Goal: Navigation & Orientation: Find specific page/section

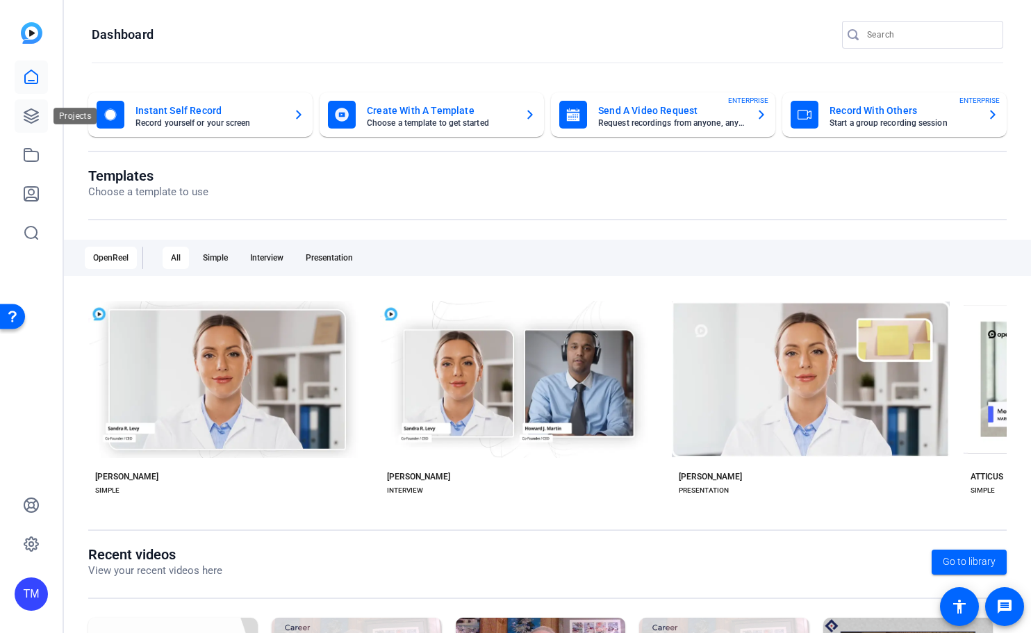
click at [30, 118] on icon at bounding box center [31, 116] width 14 height 14
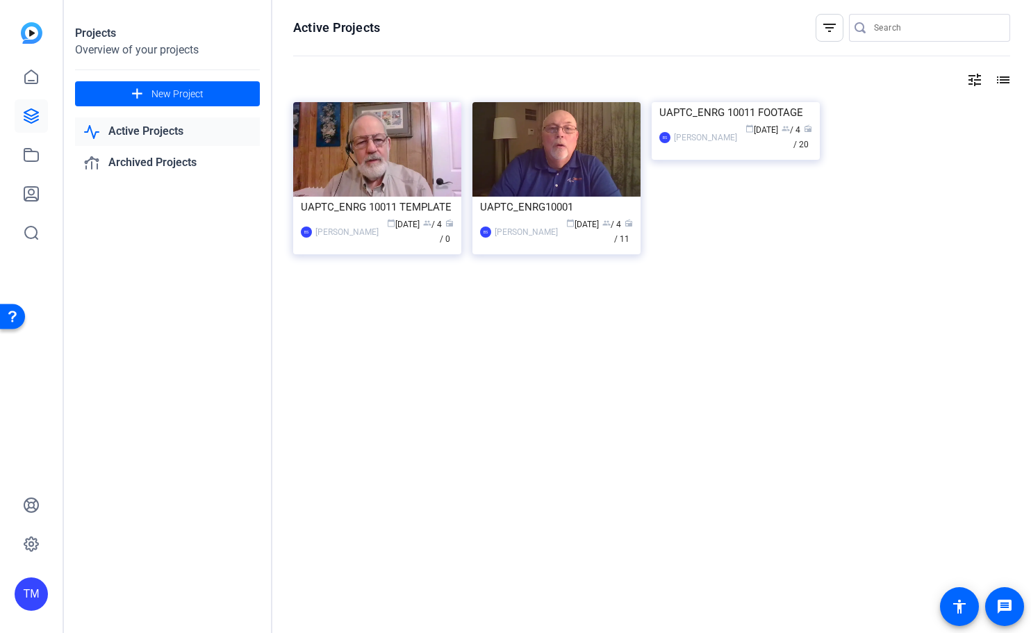
click at [472, 302] on div at bounding box center [651, 301] width 717 height 28
click at [31, 151] on icon at bounding box center [31, 155] width 14 height 13
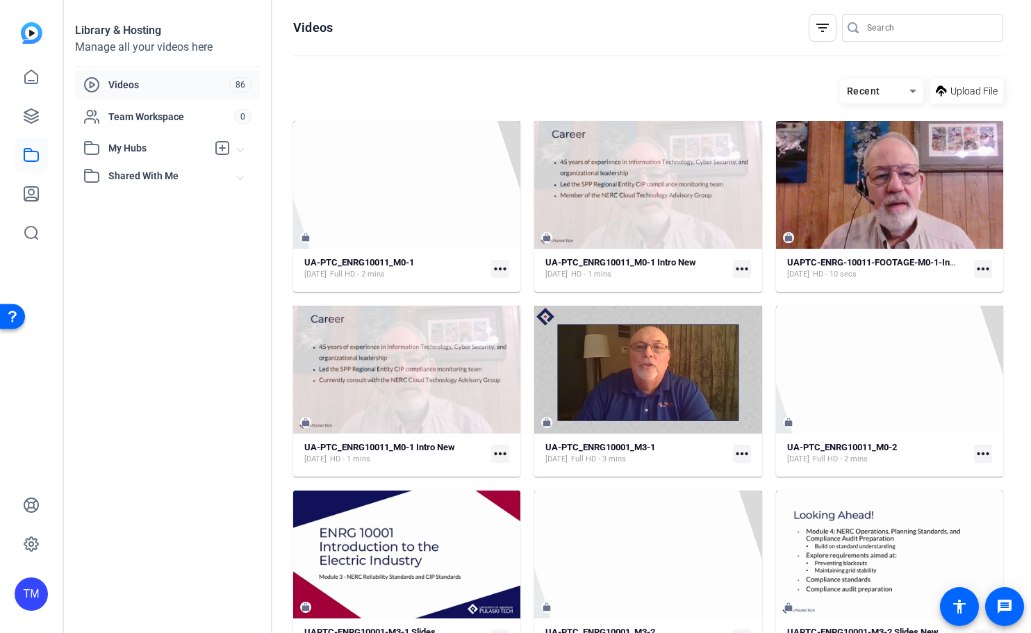
click at [888, 28] on input "Search" at bounding box center [929, 27] width 125 height 17
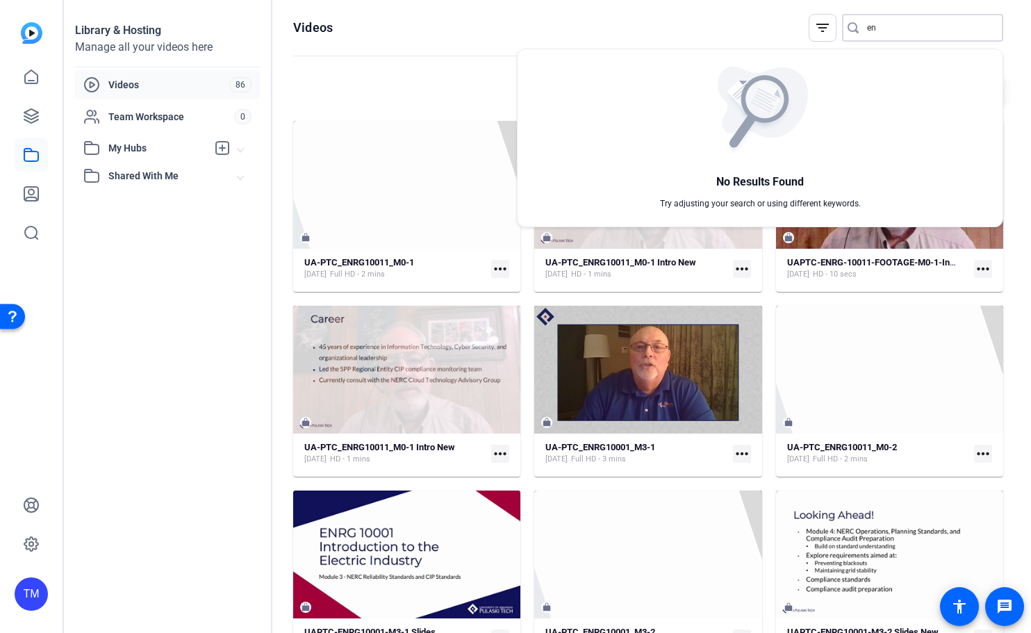
type input "e"
click at [194, 281] on div at bounding box center [515, 316] width 1031 height 633
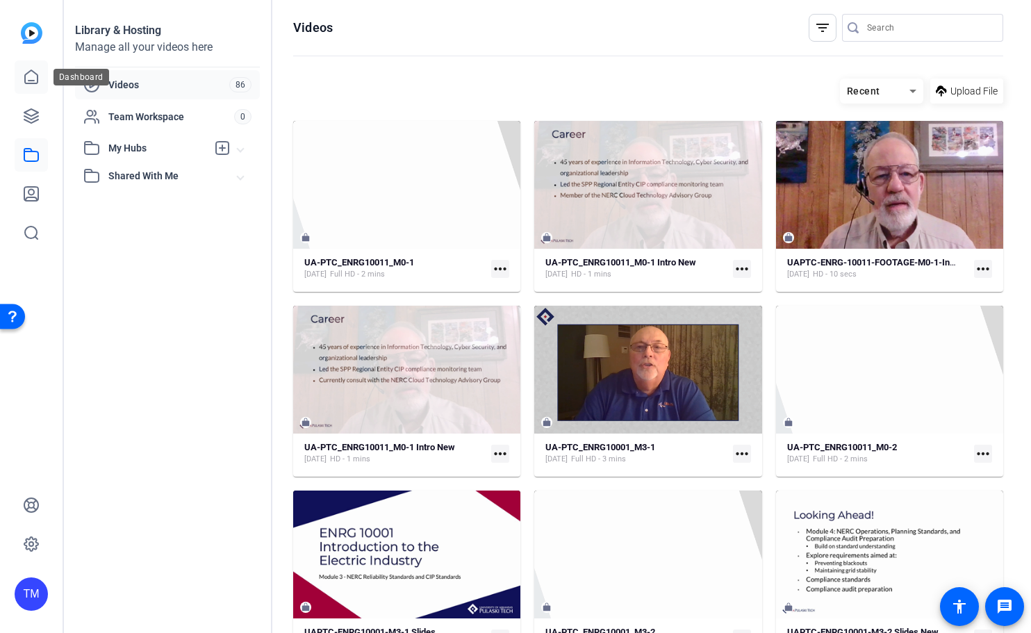
click at [37, 82] on icon at bounding box center [31, 76] width 13 height 13
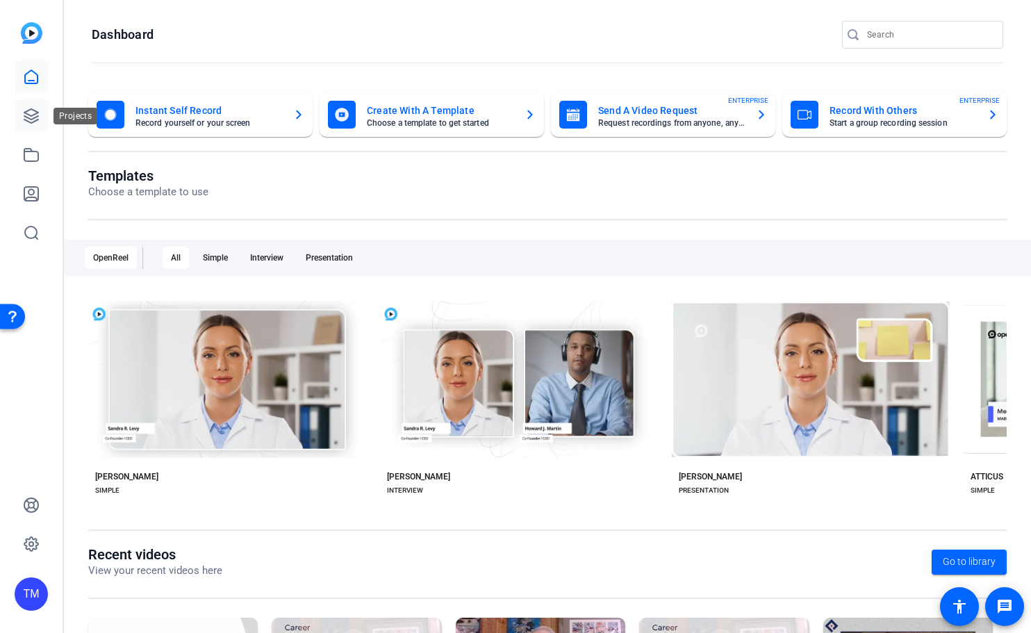
click at [33, 114] on icon at bounding box center [31, 116] width 17 height 17
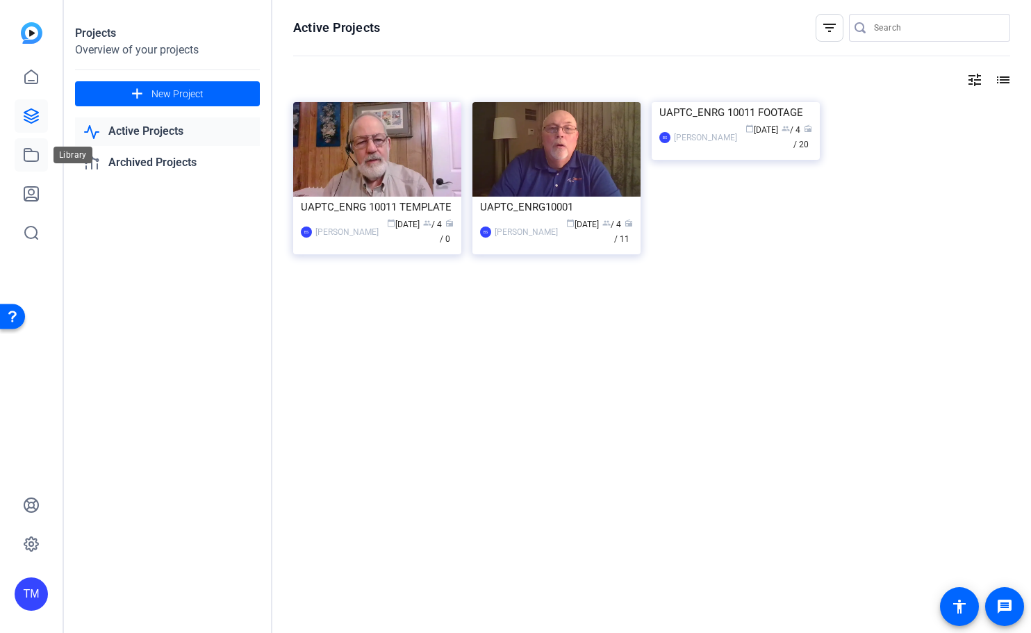
click at [30, 149] on icon at bounding box center [31, 155] width 14 height 13
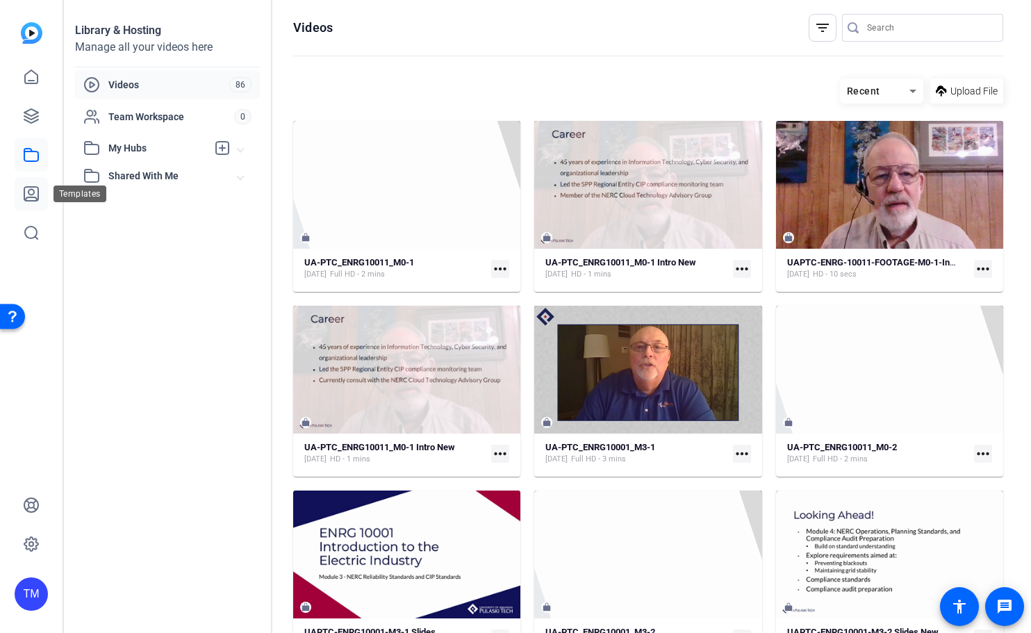
click at [28, 185] on icon at bounding box center [31, 193] width 17 height 17
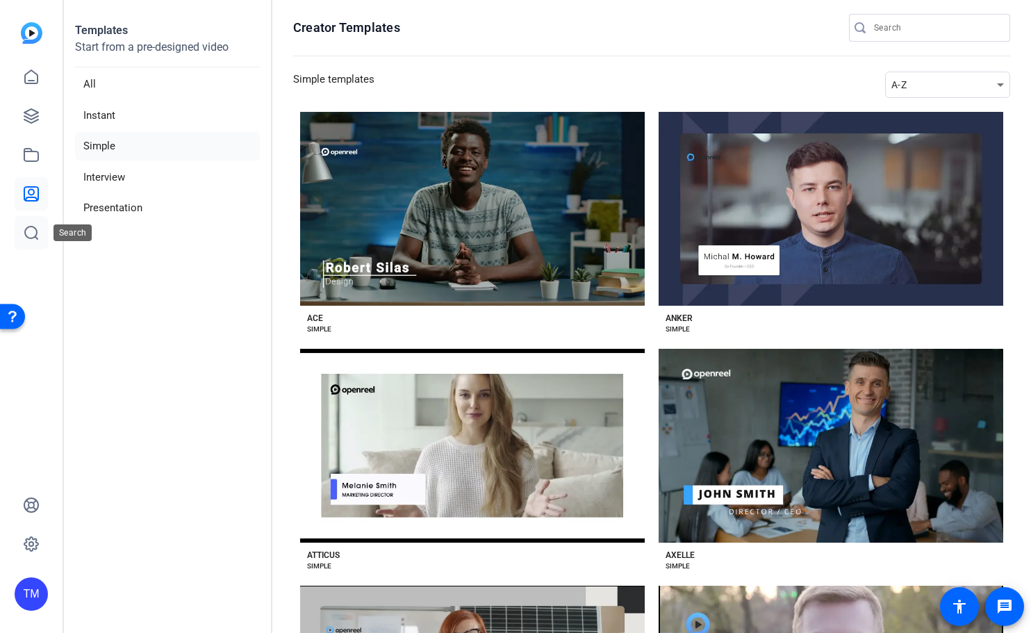
click at [33, 238] on icon at bounding box center [31, 232] width 13 height 13
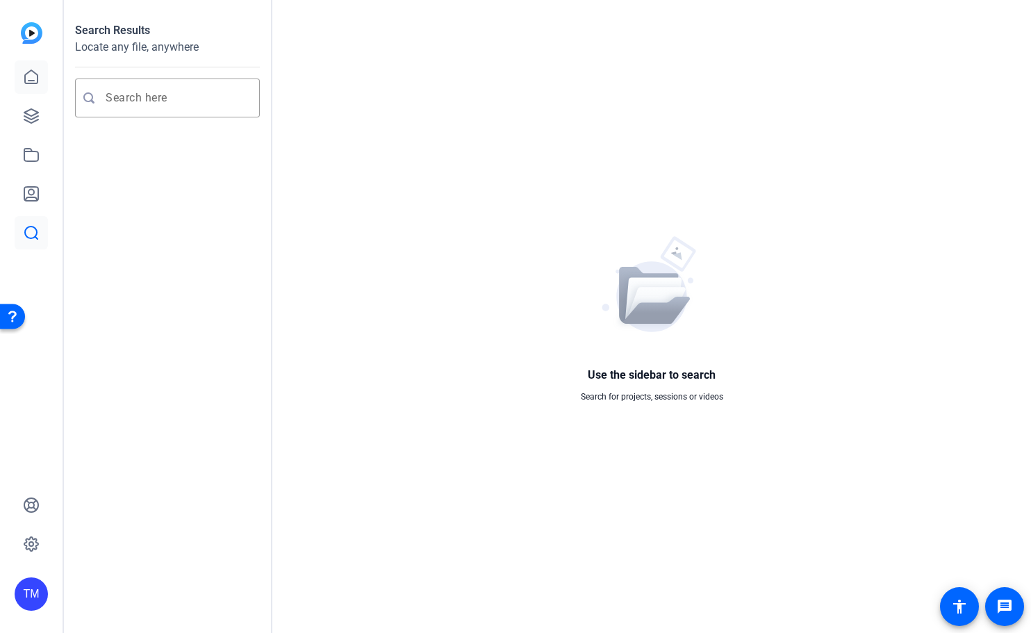
click at [26, 77] on icon at bounding box center [31, 76] width 13 height 13
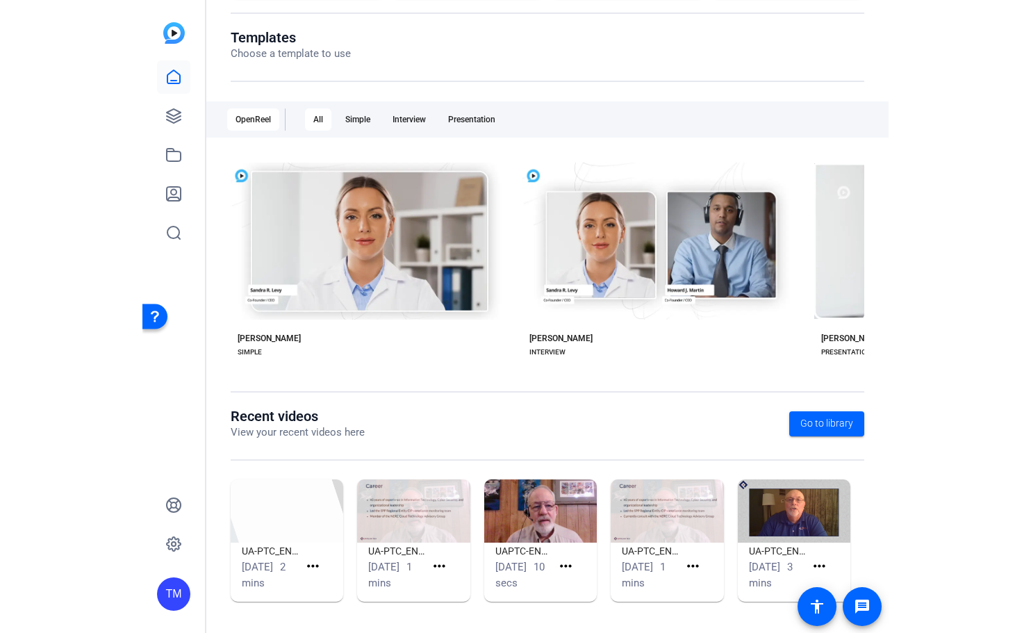
scroll to position [154, 0]
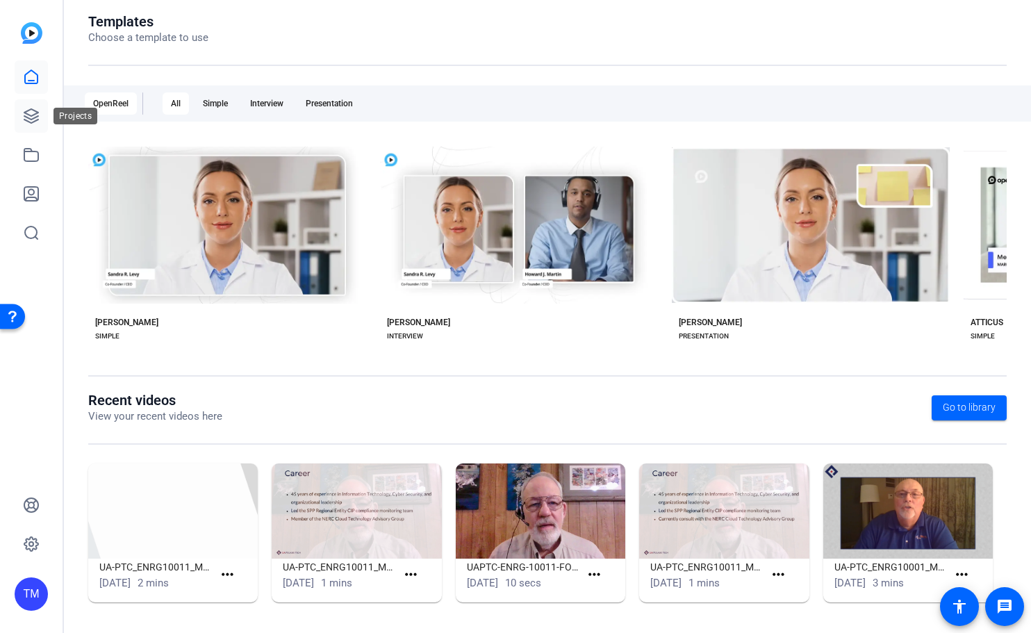
click at [26, 117] on icon at bounding box center [31, 116] width 14 height 14
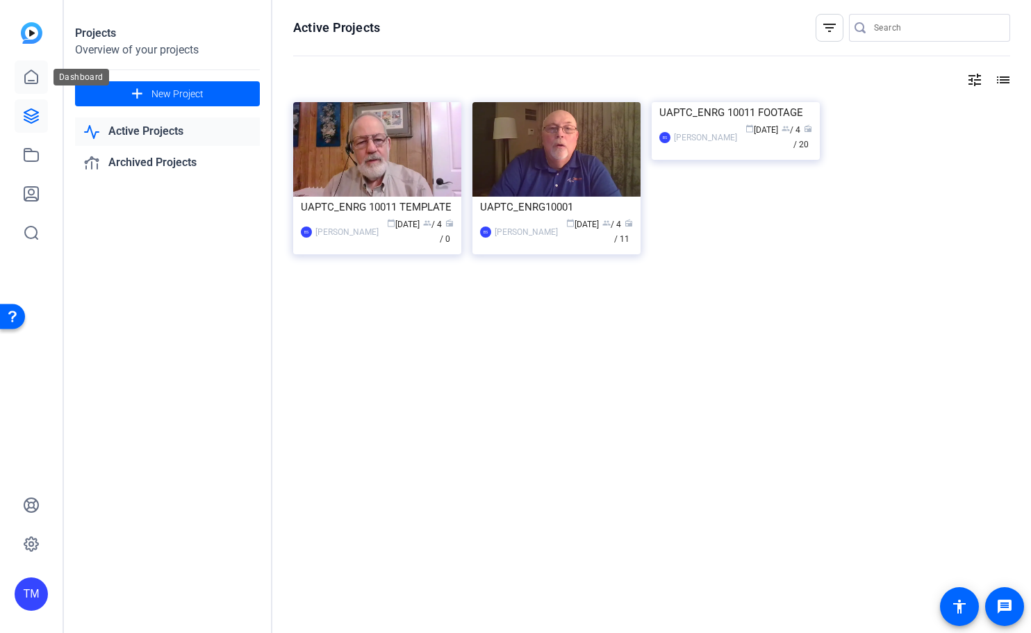
click at [27, 64] on link at bounding box center [31, 76] width 33 height 33
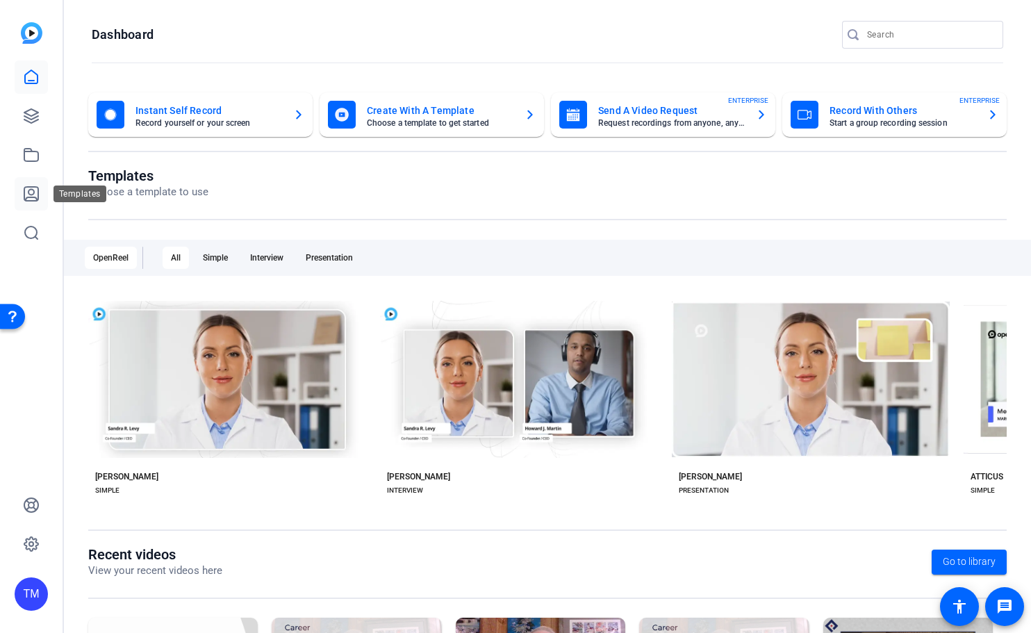
click at [33, 197] on icon at bounding box center [31, 194] width 14 height 14
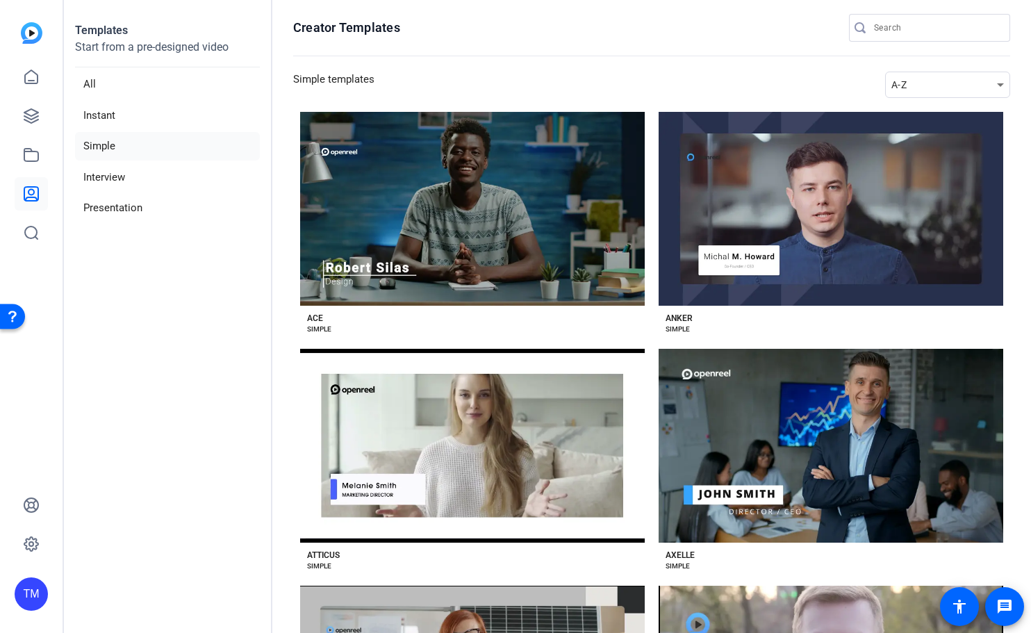
click at [218, 301] on aside "Templates Start from a pre-designed video All Instant Simple Interview Presenta…" at bounding box center [168, 316] width 208 height 633
click at [46, 79] on link at bounding box center [31, 76] width 33 height 33
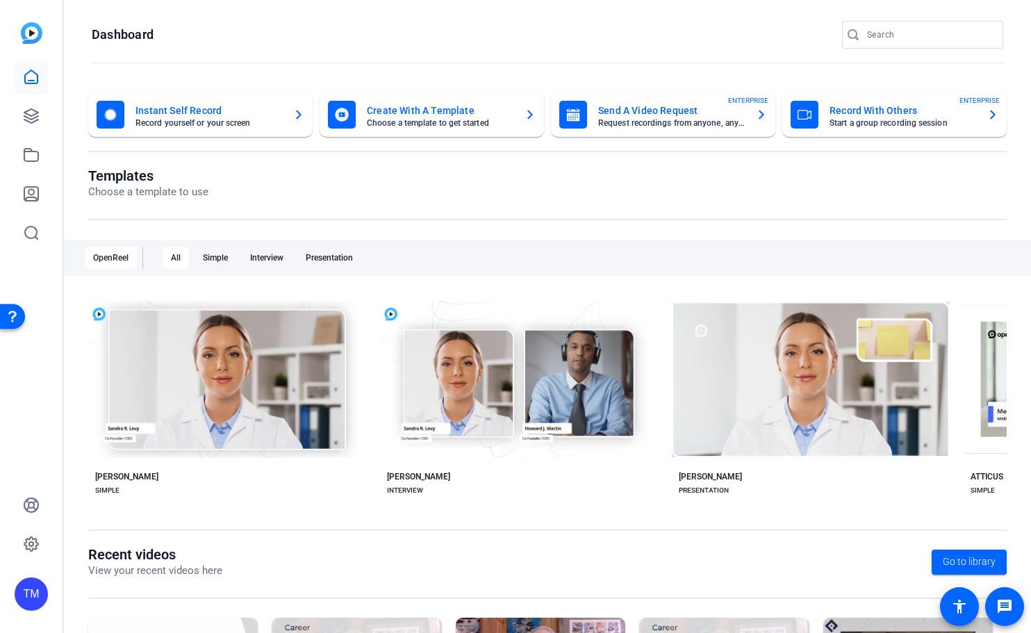
scroll to position [155, 0]
